Goal: Information Seeking & Learning: Find specific fact

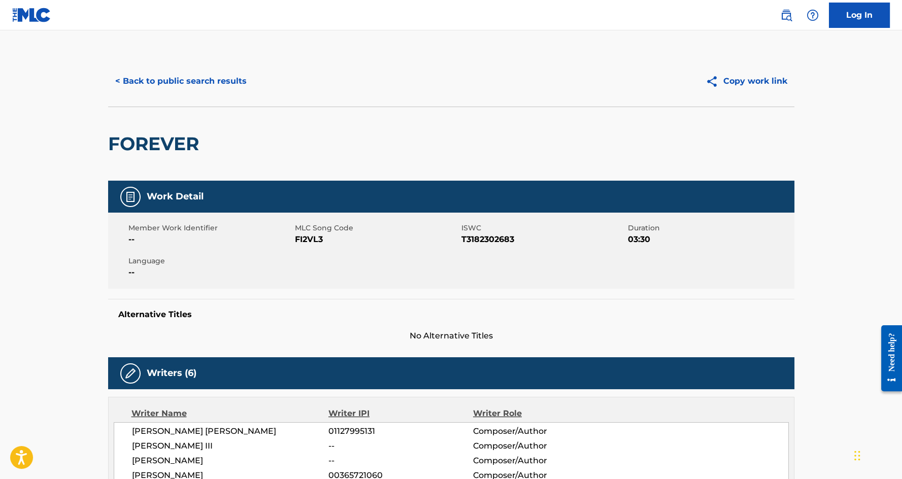
click at [175, 80] on button "< Back to public search results" at bounding box center [181, 81] width 146 height 25
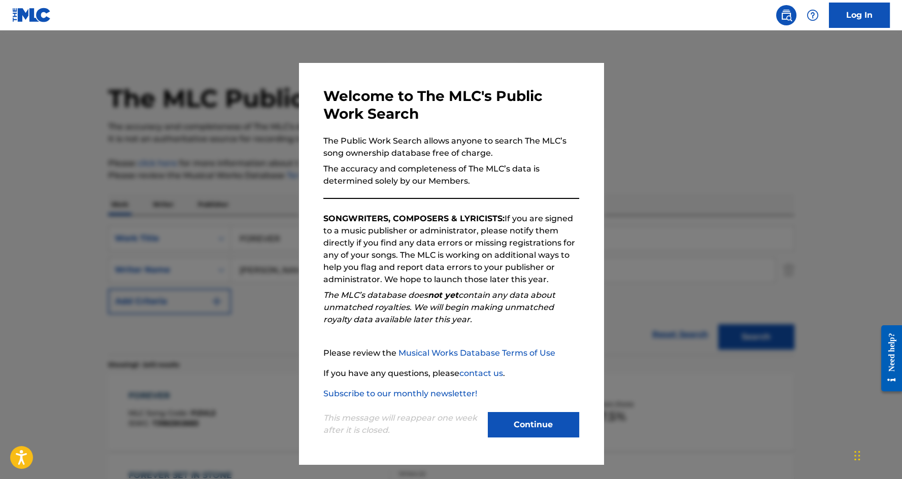
scroll to position [77, 0]
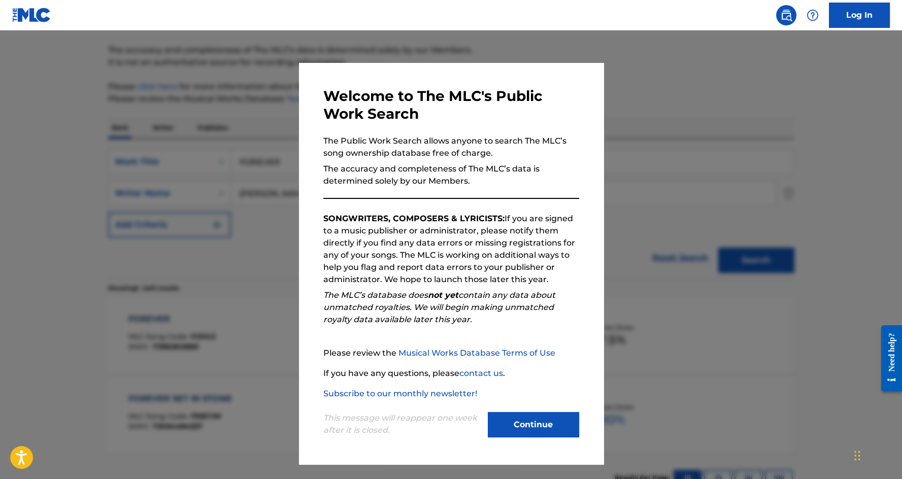
click at [533, 415] on button "Continue" at bounding box center [533, 424] width 91 height 25
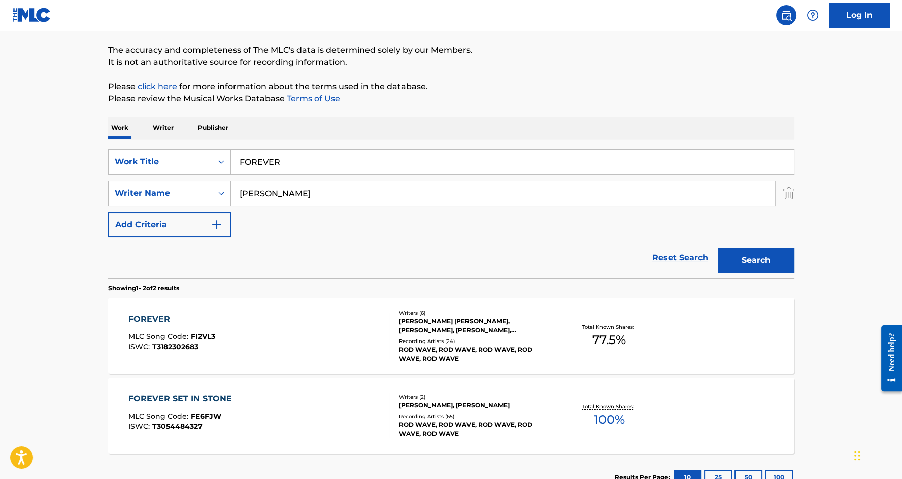
click at [265, 171] on input "FOREVER" at bounding box center [512, 162] width 563 height 24
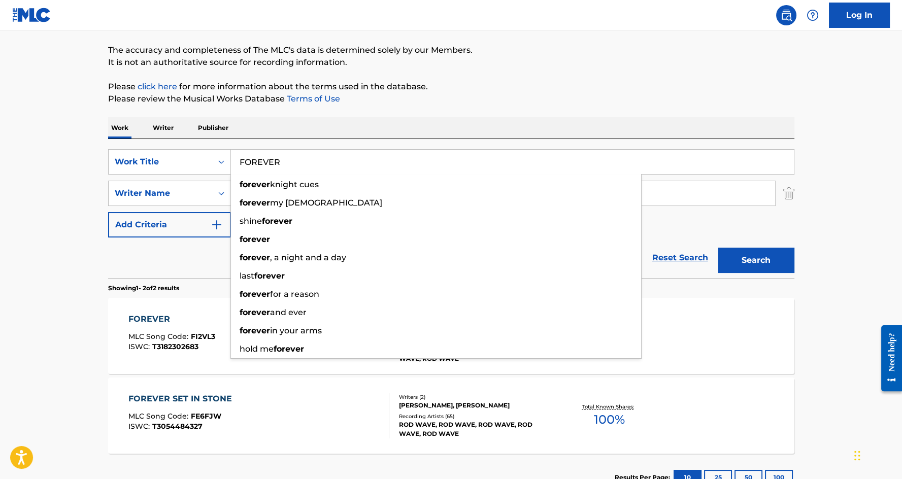
click at [265, 171] on input "FOREVER" at bounding box center [512, 162] width 563 height 24
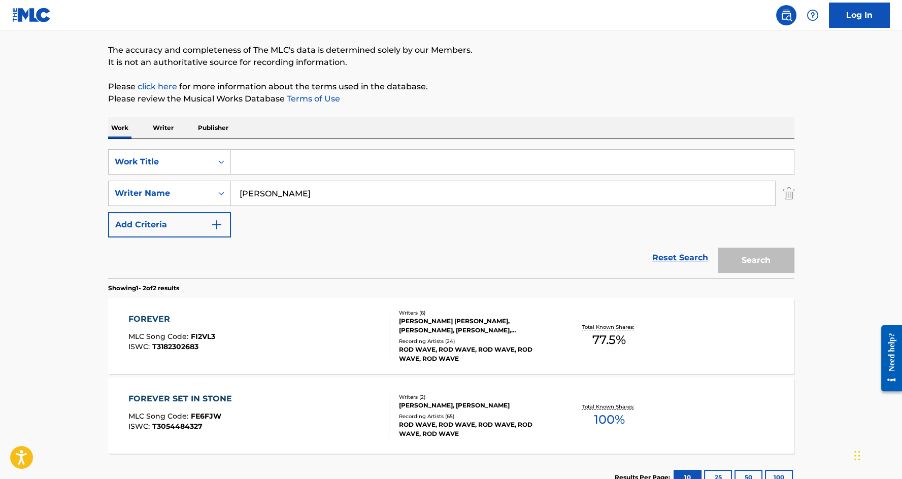
paste input "Contact Fatal"
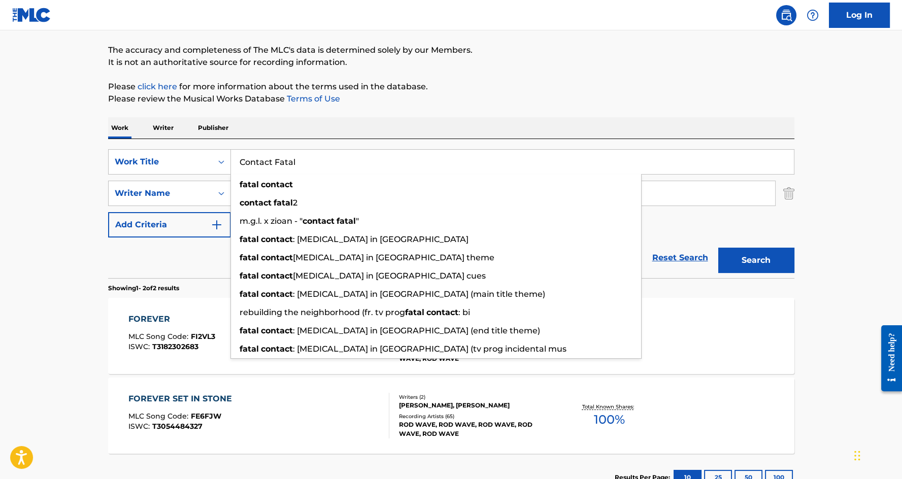
type input "Contact Fatal"
click at [196, 244] on div "Reset Search Search" at bounding box center [451, 258] width 686 height 41
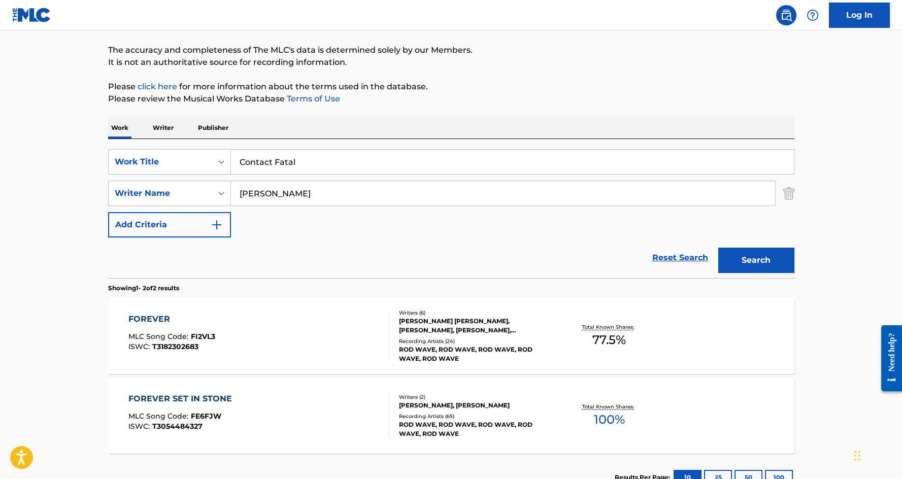
click at [305, 191] on input "[PERSON_NAME]" at bounding box center [503, 193] width 544 height 24
paste input "Matasaru"
type input "Matasaru"
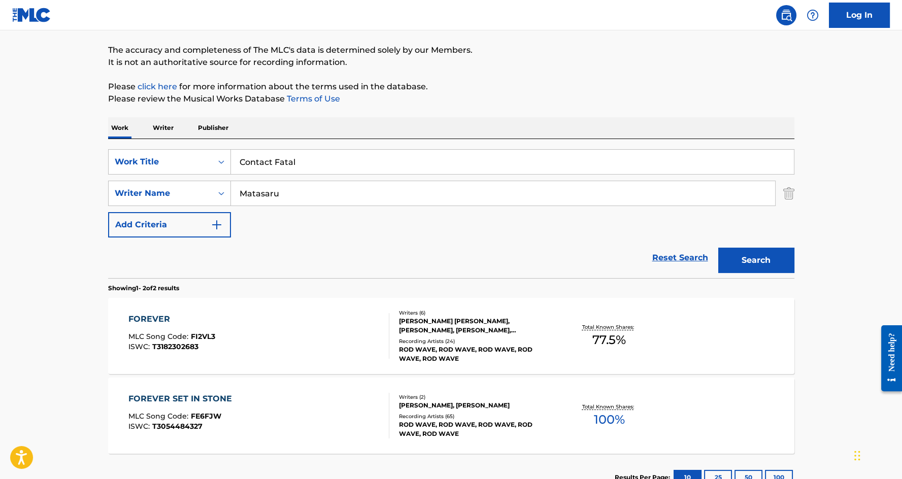
click at [718, 248] on button "Search" at bounding box center [756, 260] width 76 height 25
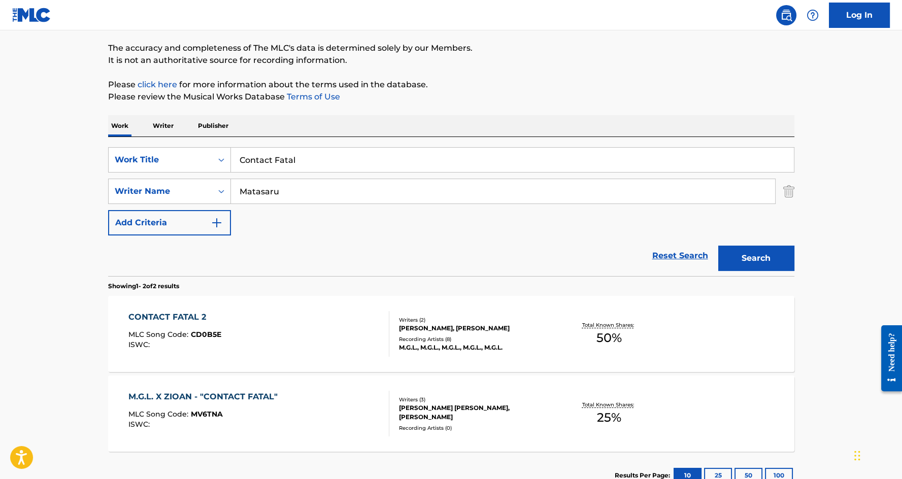
scroll to position [88, 0]
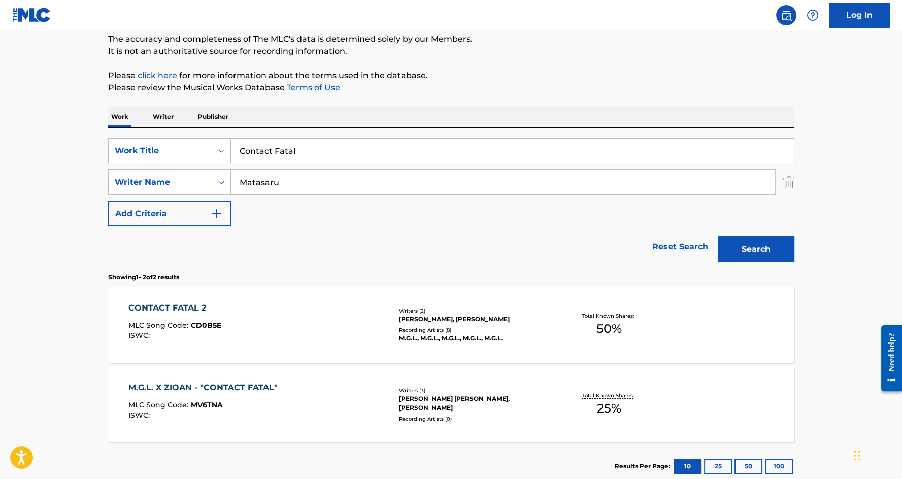
click at [213, 386] on div "M.G.L. X ZIOAN - "CONTACT FATAL"" at bounding box center [205, 388] width 154 height 12
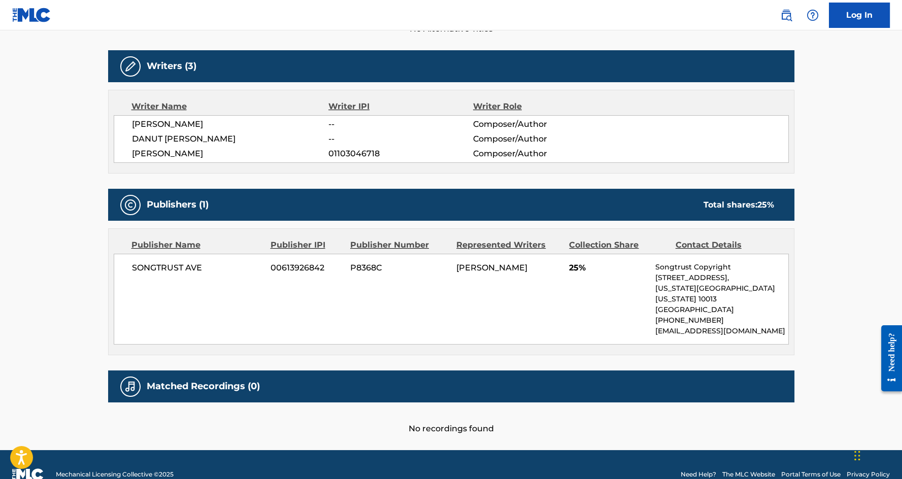
scroll to position [308, 0]
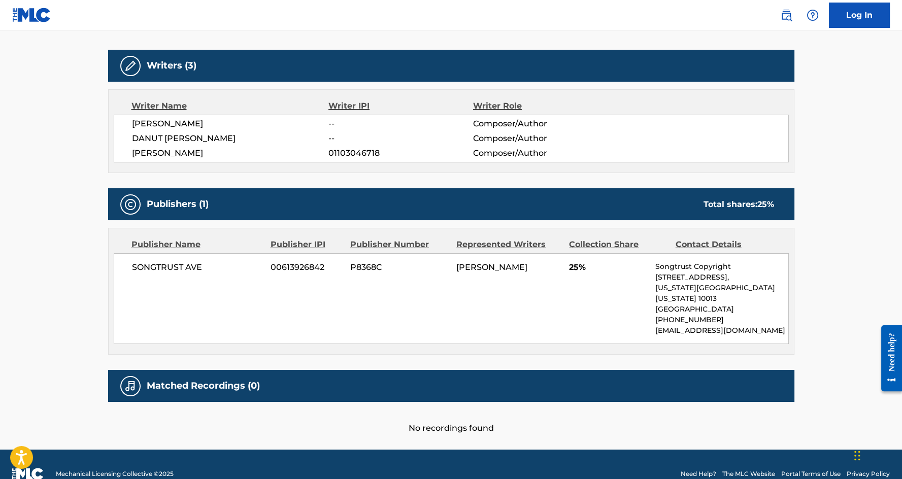
drag, startPoint x: 506, startPoint y: 283, endPoint x: 479, endPoint y: 243, distance: 48.3
click at [493, 266] on div "[PERSON_NAME]" at bounding box center [508, 267] width 105 height 12
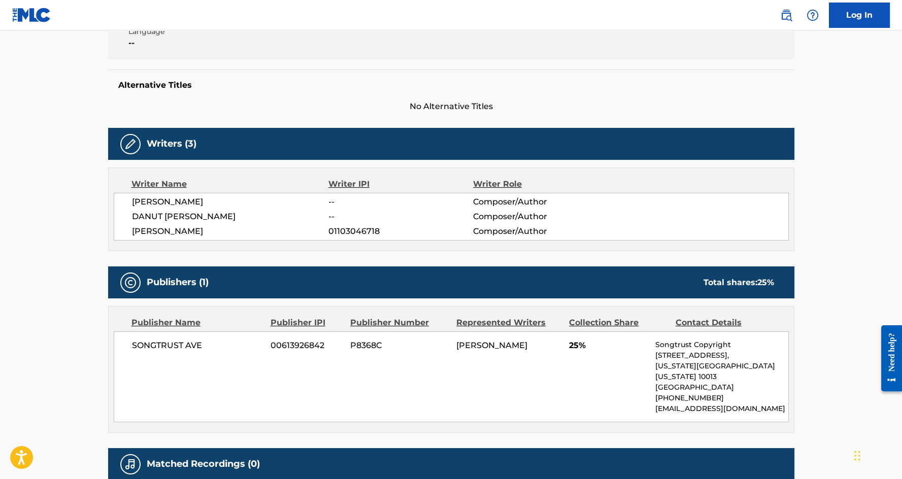
scroll to position [229, 0]
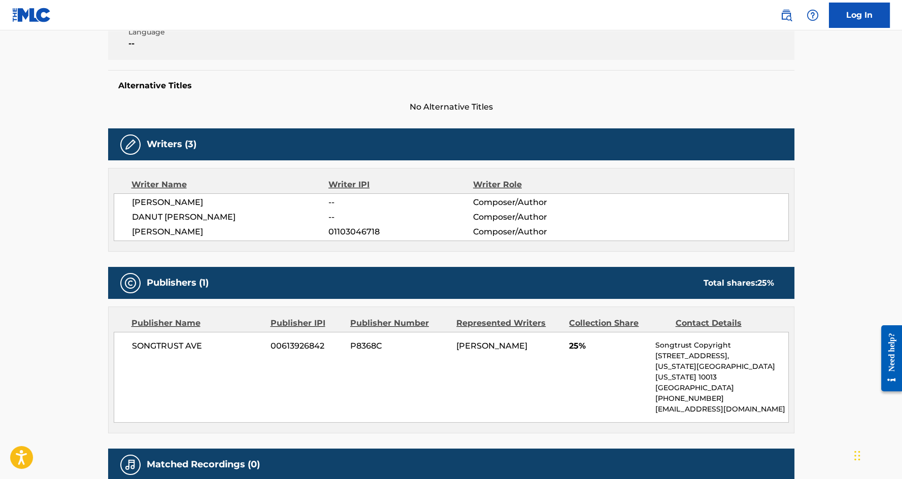
click at [50, 238] on main "< Back to public search results Copy work link M.G.L. X ZIOAN - "CONTACT FATAL"…" at bounding box center [451, 165] width 902 height 727
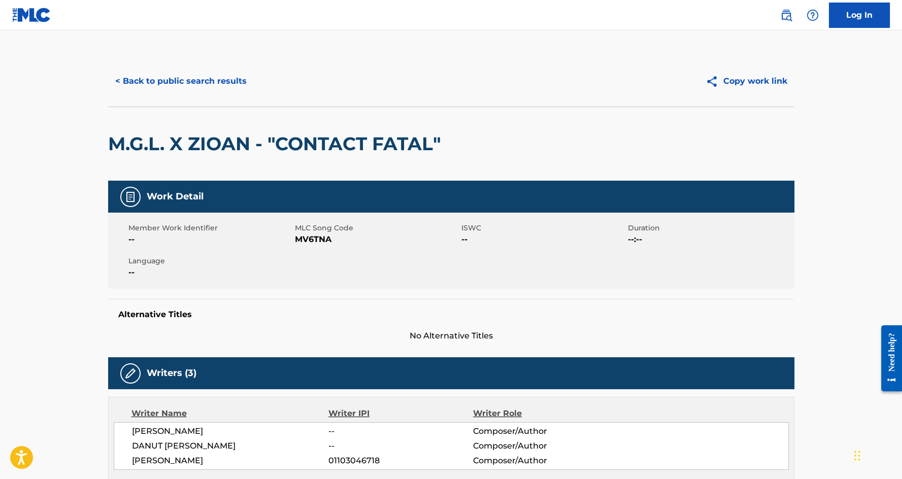
click at [746, 81] on button "Copy work link" at bounding box center [746, 81] width 96 height 25
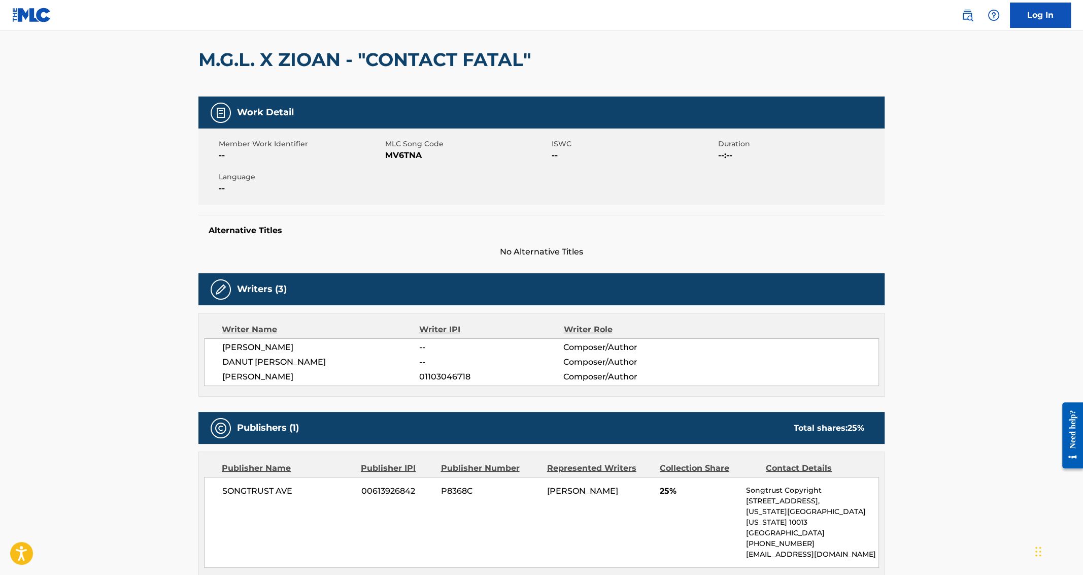
scroll to position [85, 0]
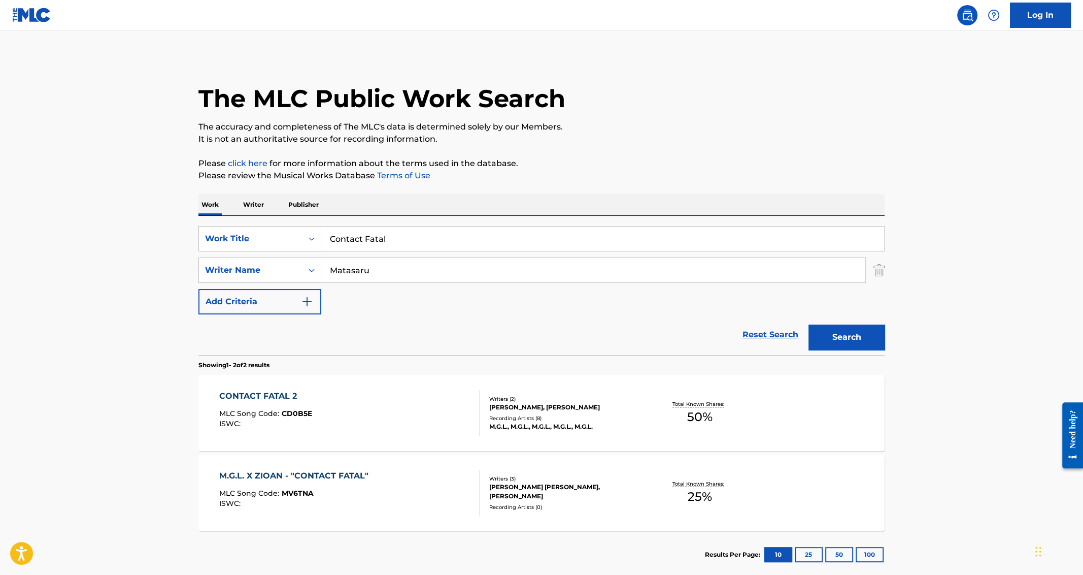
click at [374, 238] on input "Contact Fatal" at bounding box center [602, 238] width 563 height 24
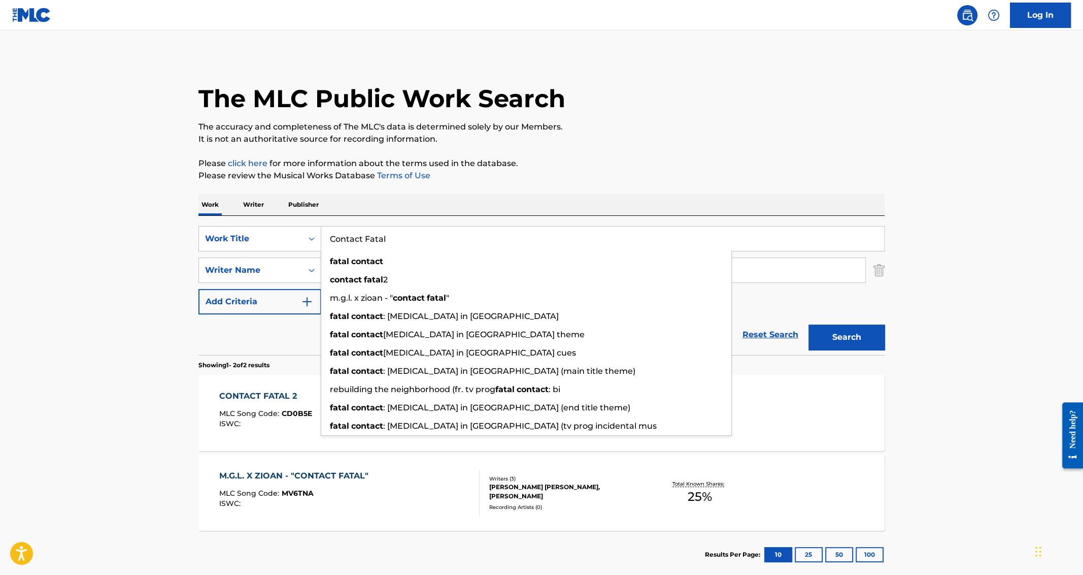
click at [374, 238] on input "Contact Fatal" at bounding box center [602, 238] width 563 height 24
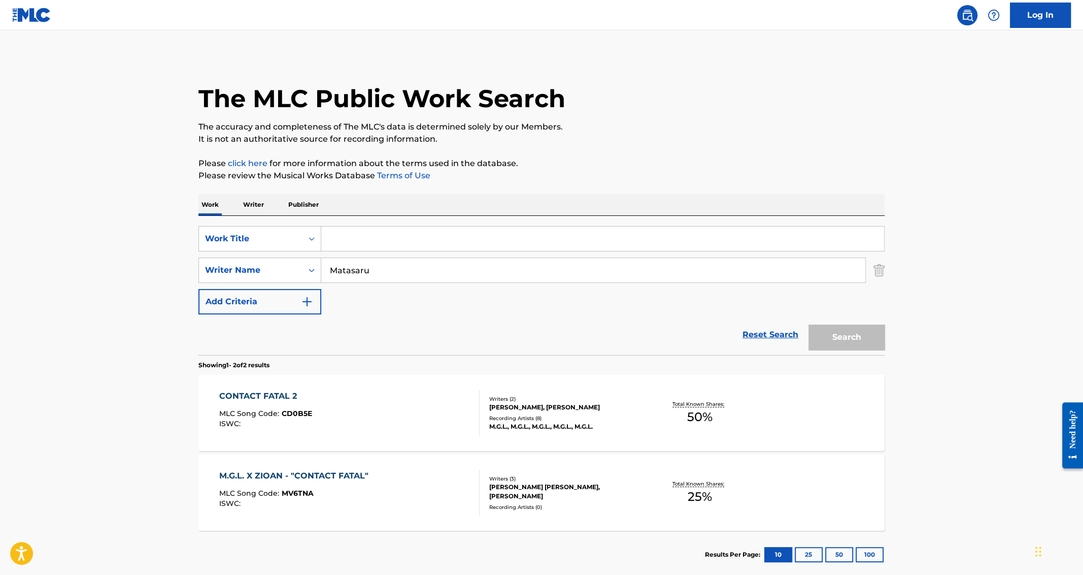
paste input "Ca Va Bien Se Passer"
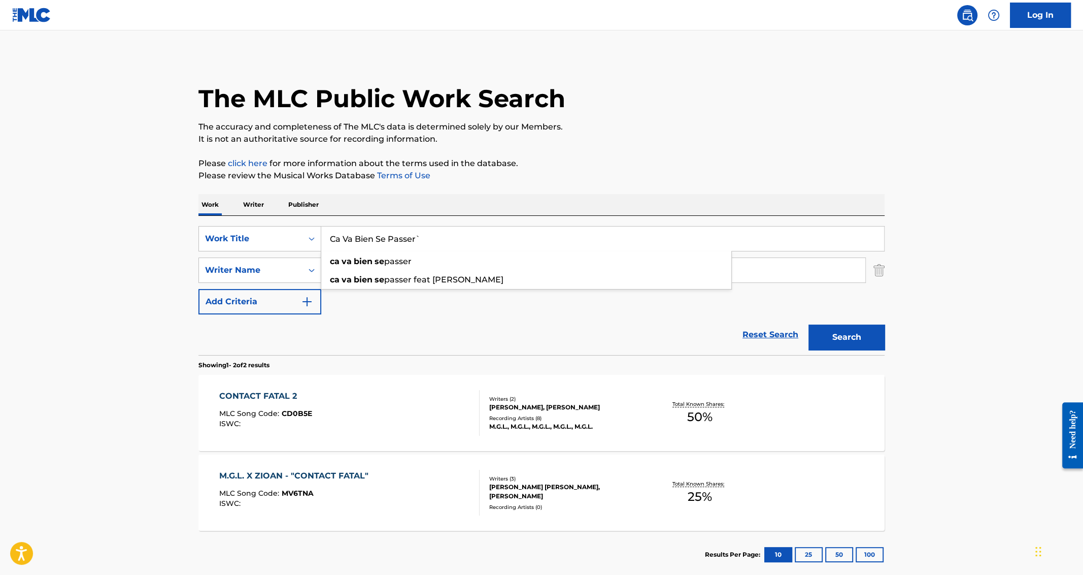
type input "Ca Va Bien Se Passer`"
click at [451, 375] on div "CONTACT FATAL 2 MLC Song Code : CD0B5E ISWC : Writers ( 2 ) [PERSON_NAME], [PER…" at bounding box center [541, 413] width 686 height 76
click at [370, 269] on input "Matasaru" at bounding box center [593, 270] width 544 height 24
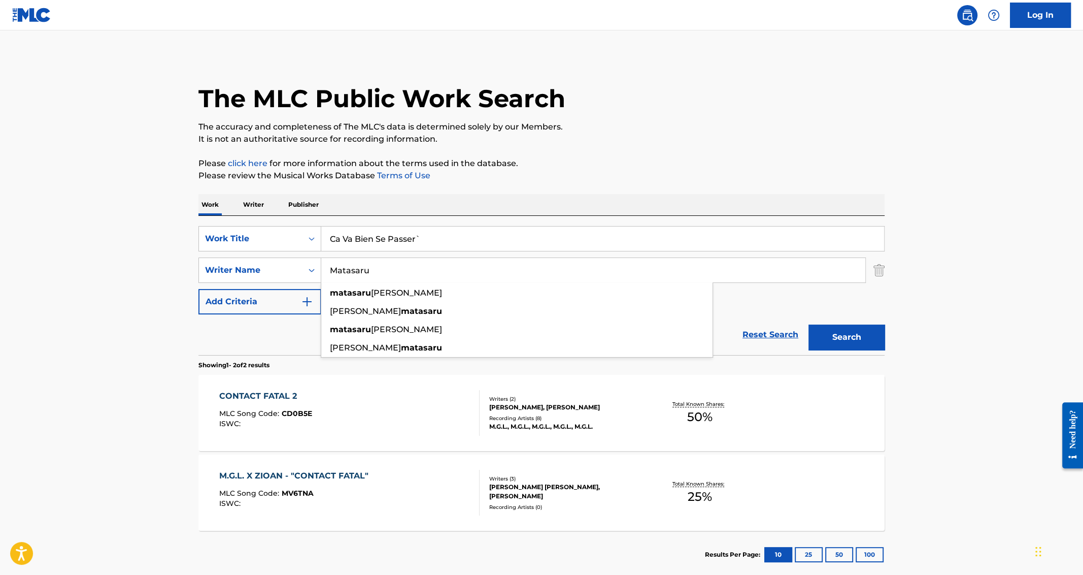
click at [370, 269] on input "Matasaru" at bounding box center [593, 270] width 544 height 24
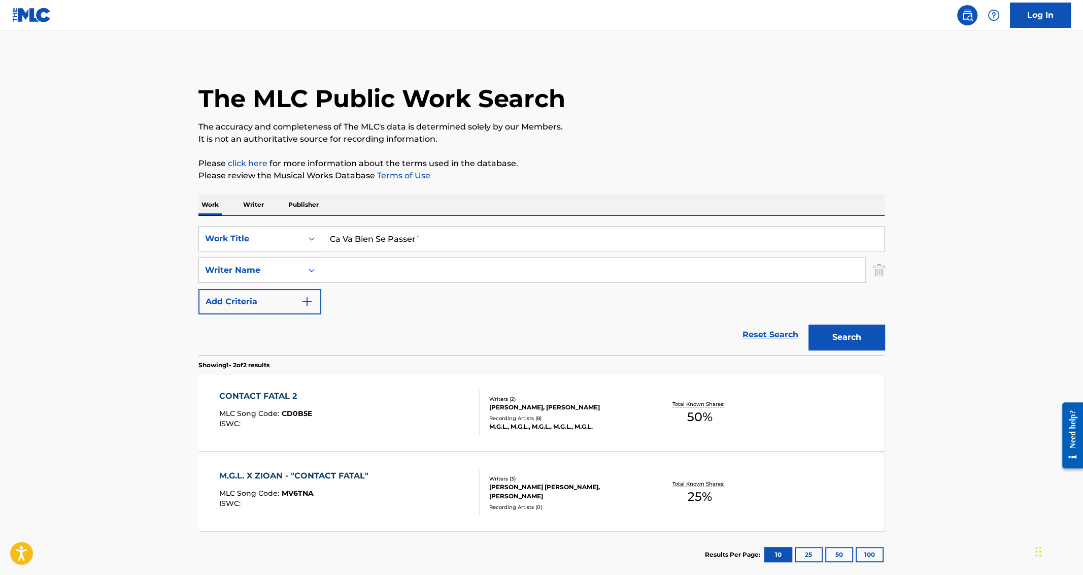
paste input "Zlatescu"
type input "Zlatescu"
click at [809, 324] on button "Search" at bounding box center [847, 336] width 76 height 25
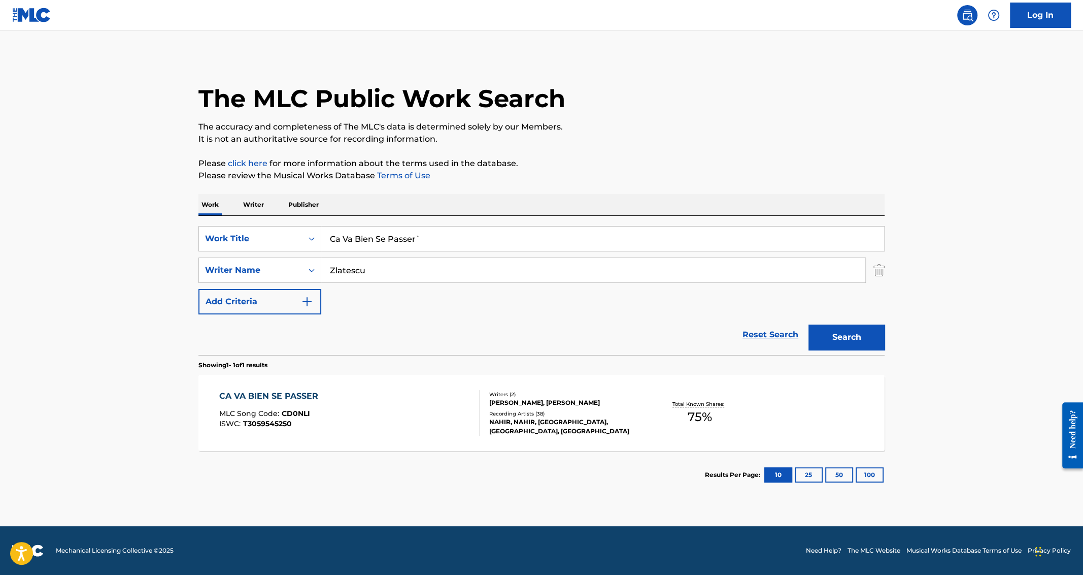
click at [253, 390] on div "CA VA BIEN SE PASSER" at bounding box center [271, 396] width 104 height 12
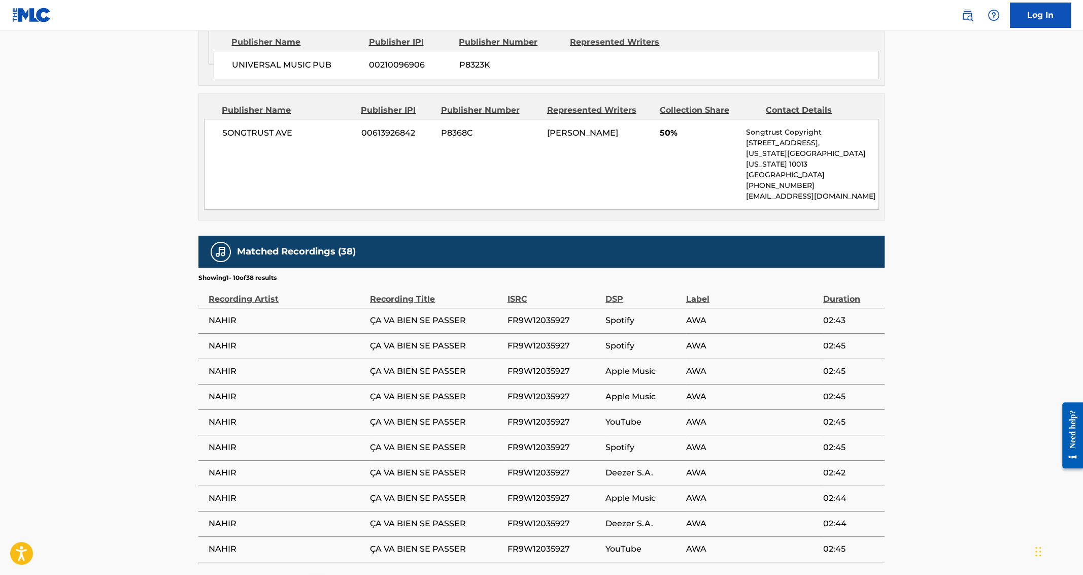
scroll to position [662, 0]
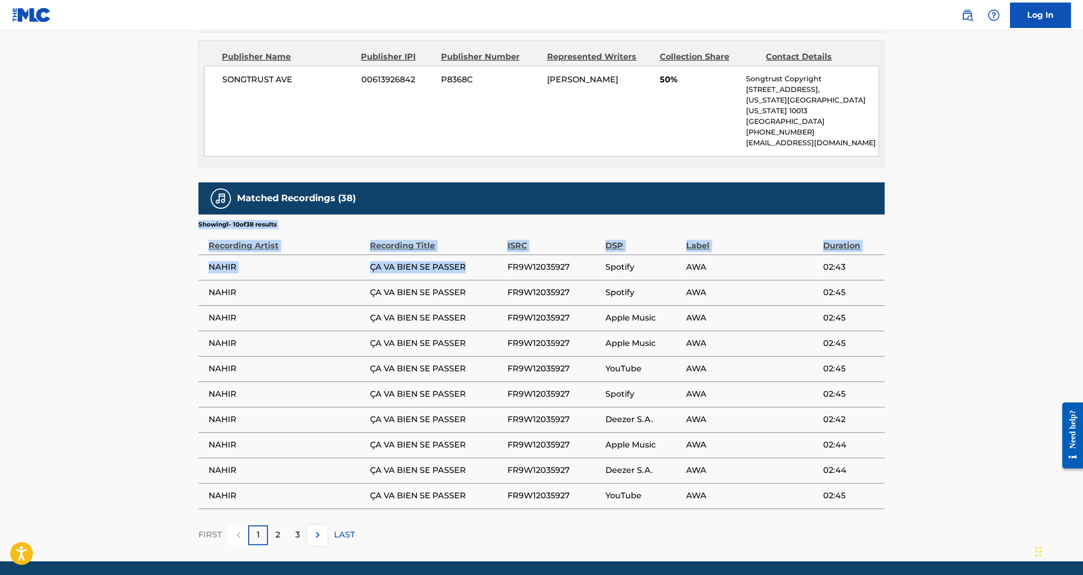
drag, startPoint x: 469, startPoint y: 234, endPoint x: 197, endPoint y: 229, distance: 271.6
click at [235, 261] on span "NAHIR" at bounding box center [287, 267] width 156 height 12
drag, startPoint x: 472, startPoint y: 232, endPoint x: 198, endPoint y: 229, distance: 273.6
click at [198, 254] on tr "NAHIR ÇA VA BIEN SE PASSER FR9W12035927 Spotify AWA 02:43" at bounding box center [541, 266] width 686 height 25
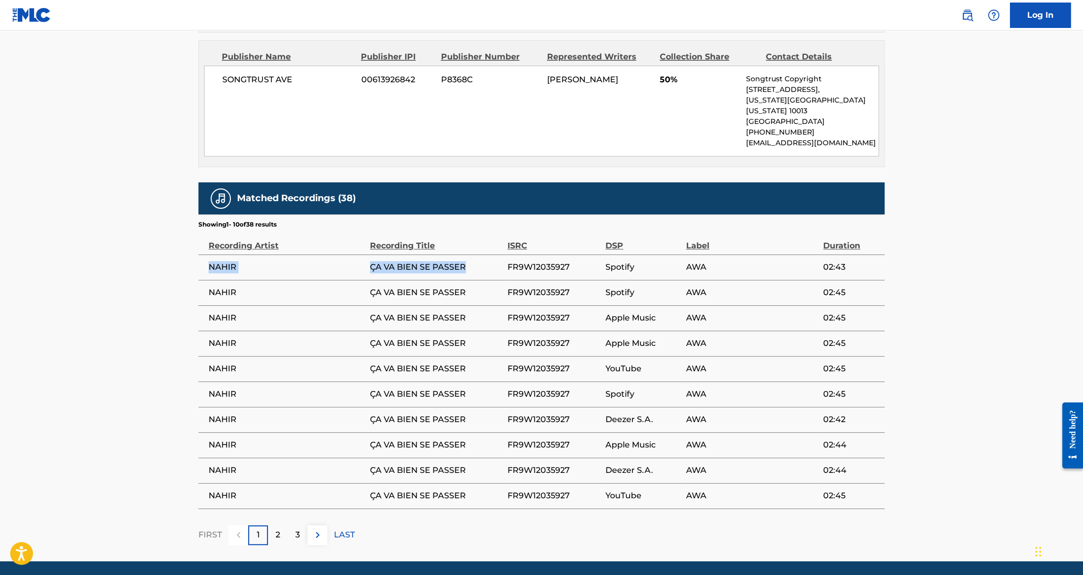
copy tr "NAHIR ÇA VA BIEN SE PASSER"
